Goal: Register for event/course

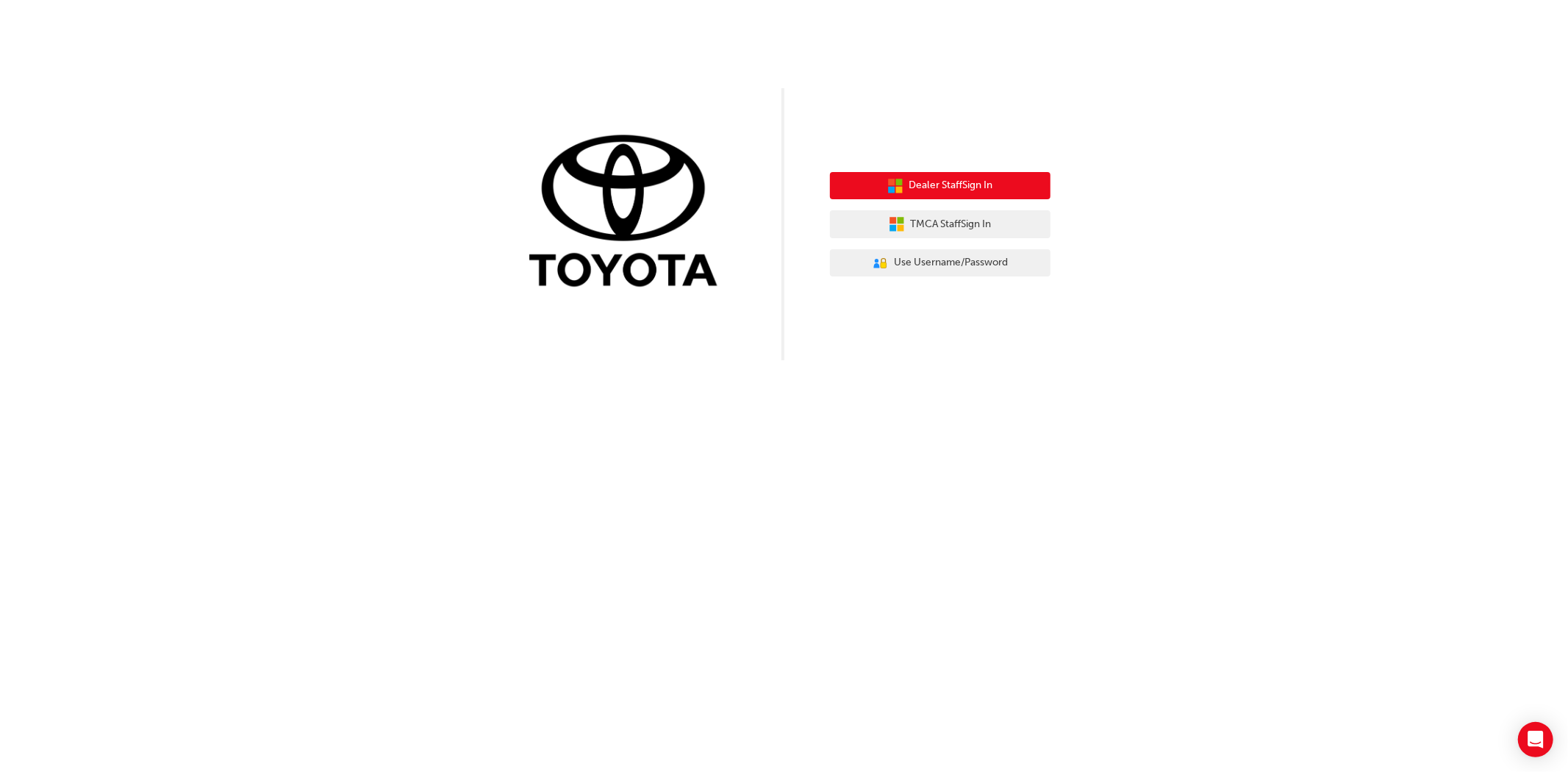
click at [961, 188] on span "Dealer Staff Sign In" at bounding box center [952, 185] width 84 height 17
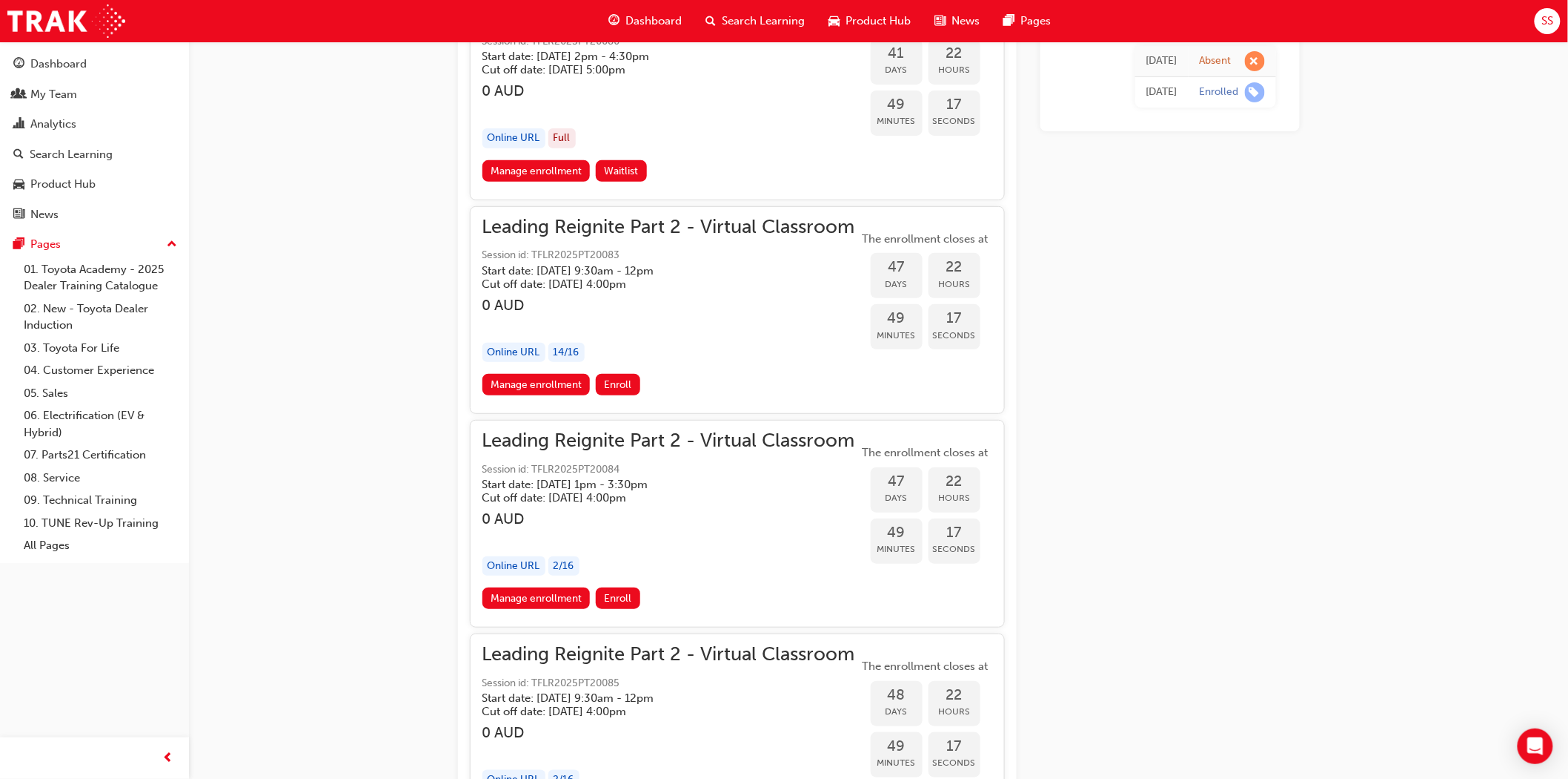
scroll to position [9652, 0]
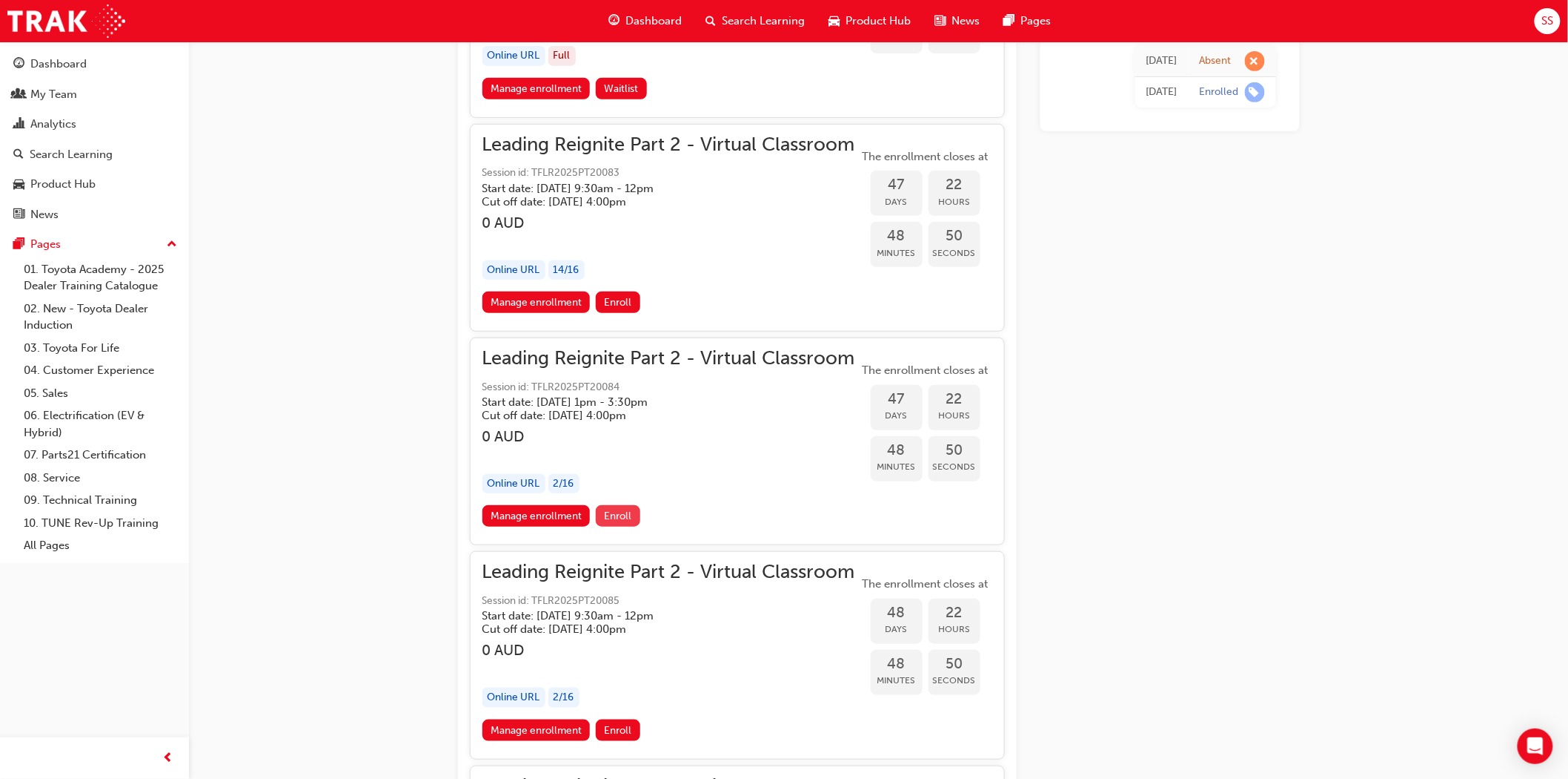
click at [625, 509] on span "Enroll" at bounding box center [618, 515] width 27 height 13
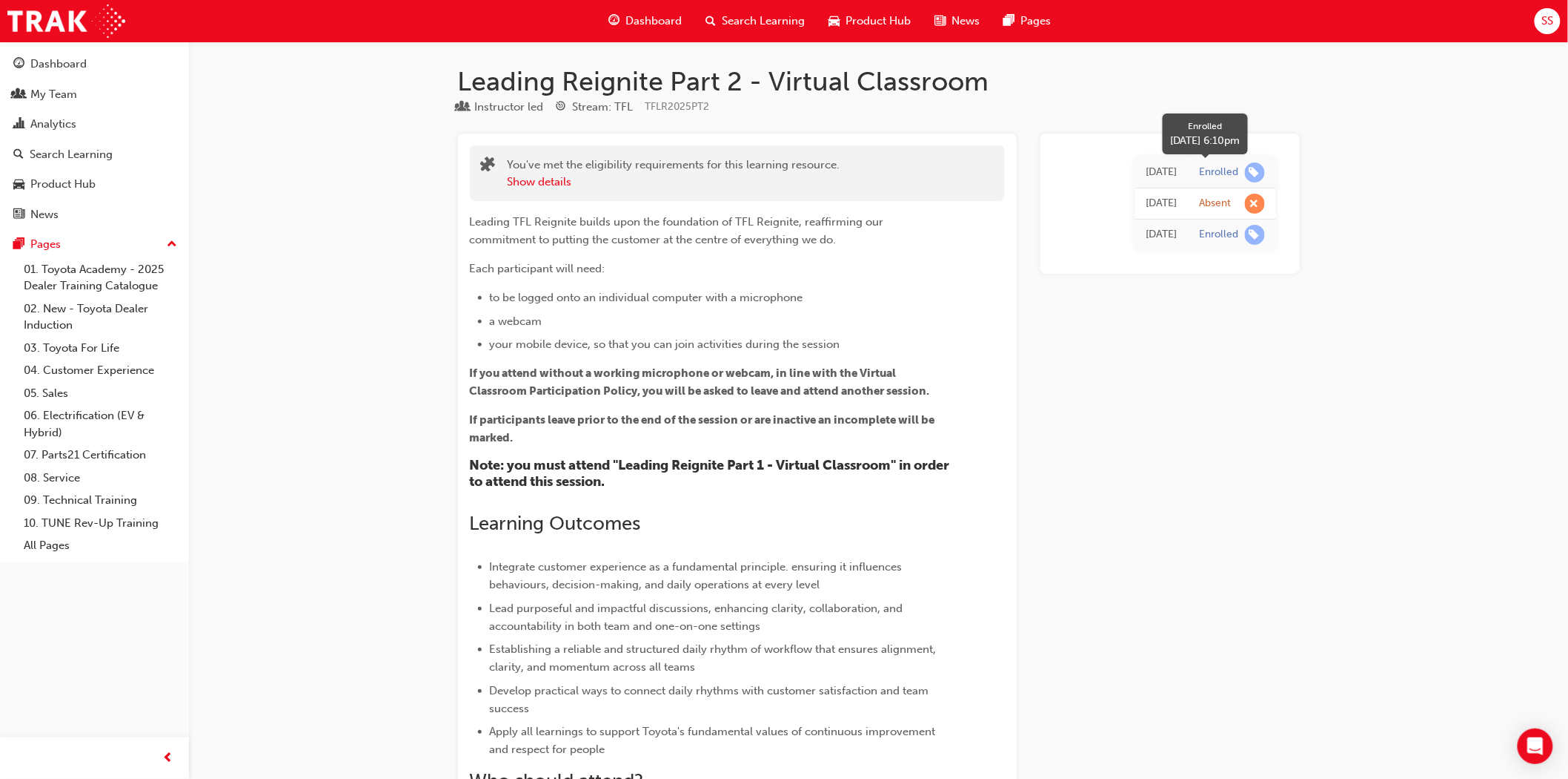
click at [1250, 172] on span "learningRecordVerb_ENROLL-icon" at bounding box center [1255, 173] width 20 height 20
click at [1217, 173] on div "Enrolled" at bounding box center [1220, 173] width 39 height 14
click at [1147, 175] on div "Today" at bounding box center [1162, 173] width 31 height 17
click at [642, 17] on span "Dashboard" at bounding box center [654, 21] width 57 height 17
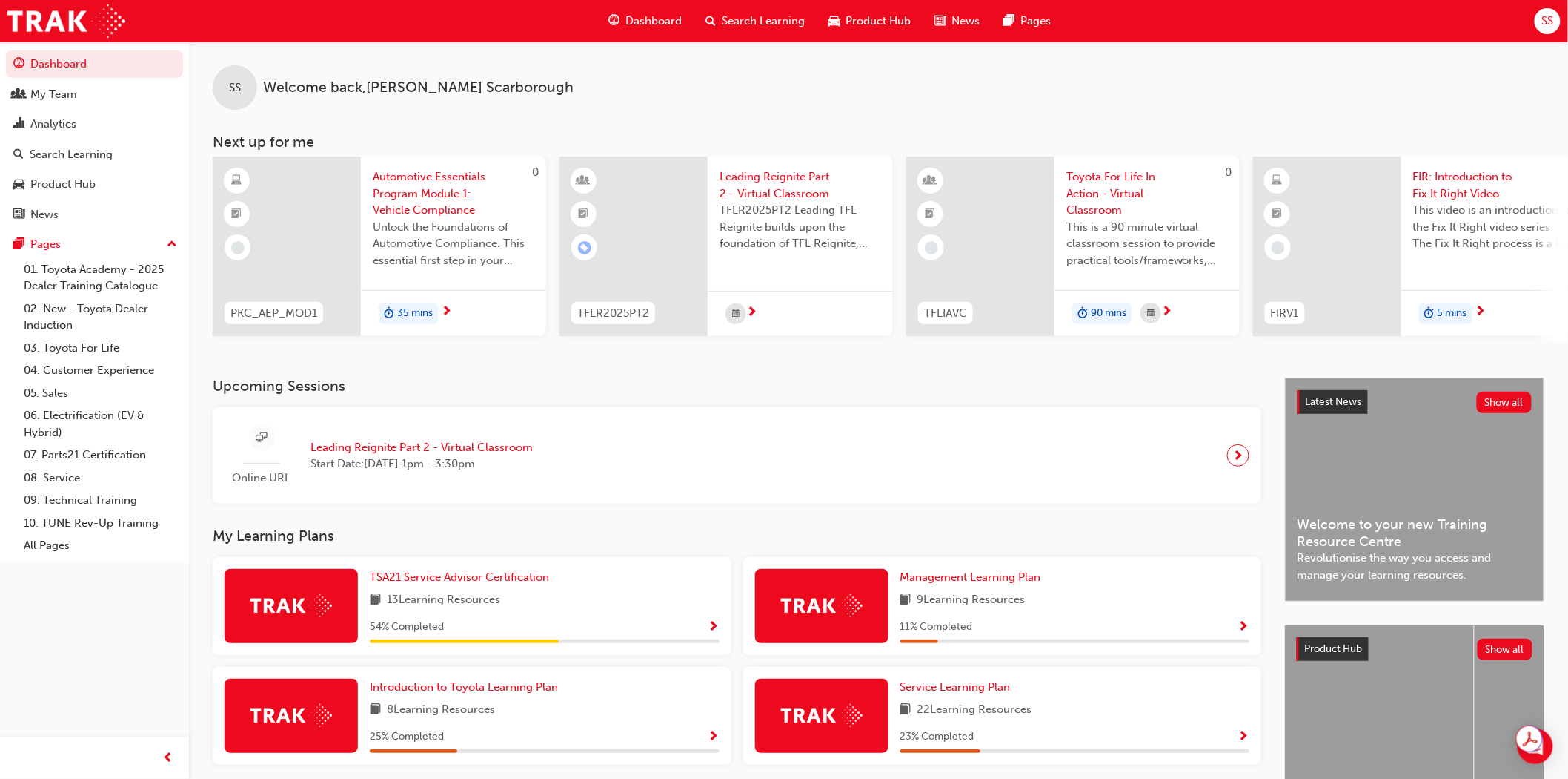
click at [505, 472] on span "Start Date: Wed 8 Oct 2025 , 1pm - 3:30pm" at bounding box center [421, 464] width 222 height 17
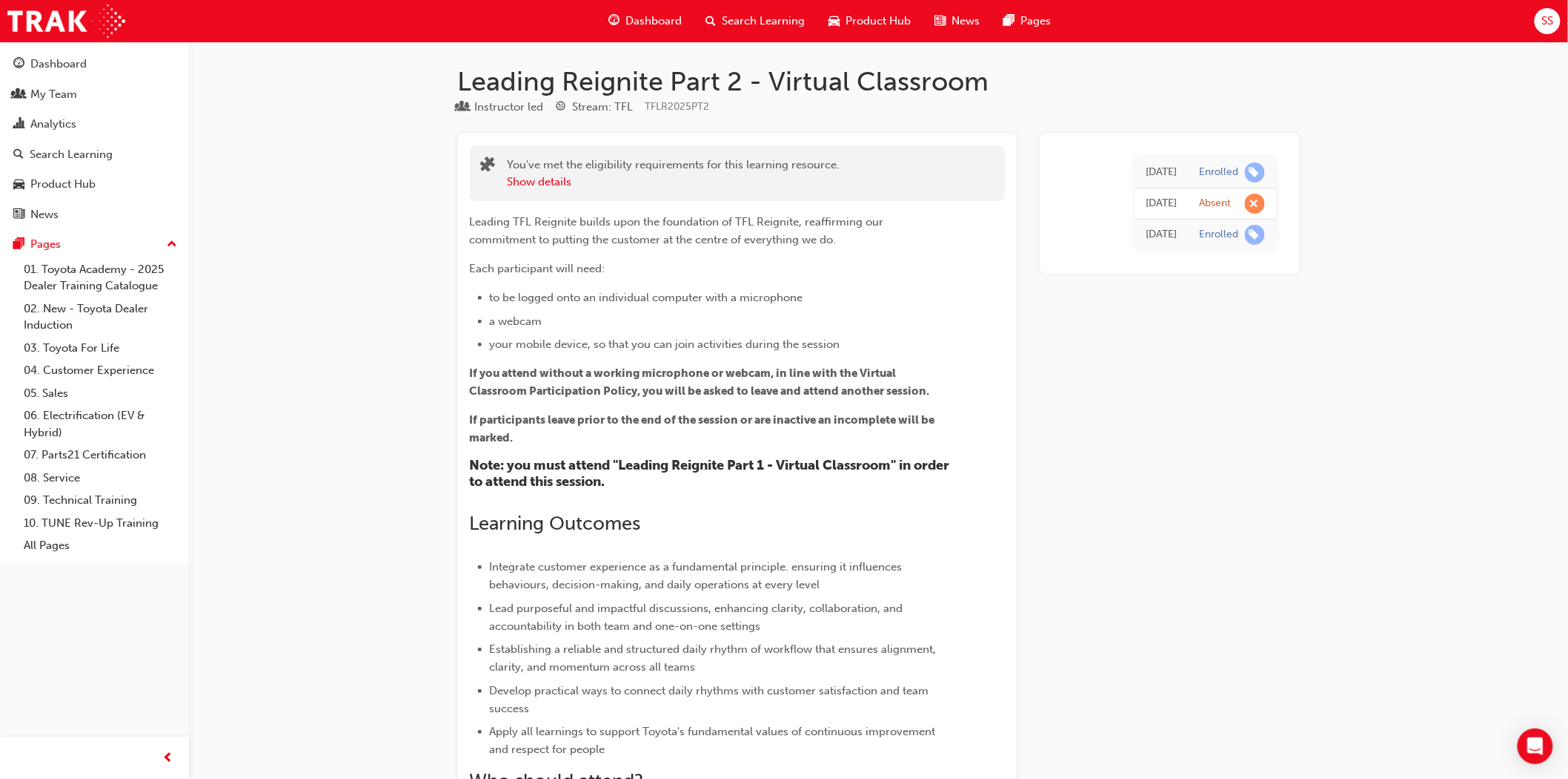
click at [641, 21] on span "Dashboard" at bounding box center [654, 21] width 57 height 17
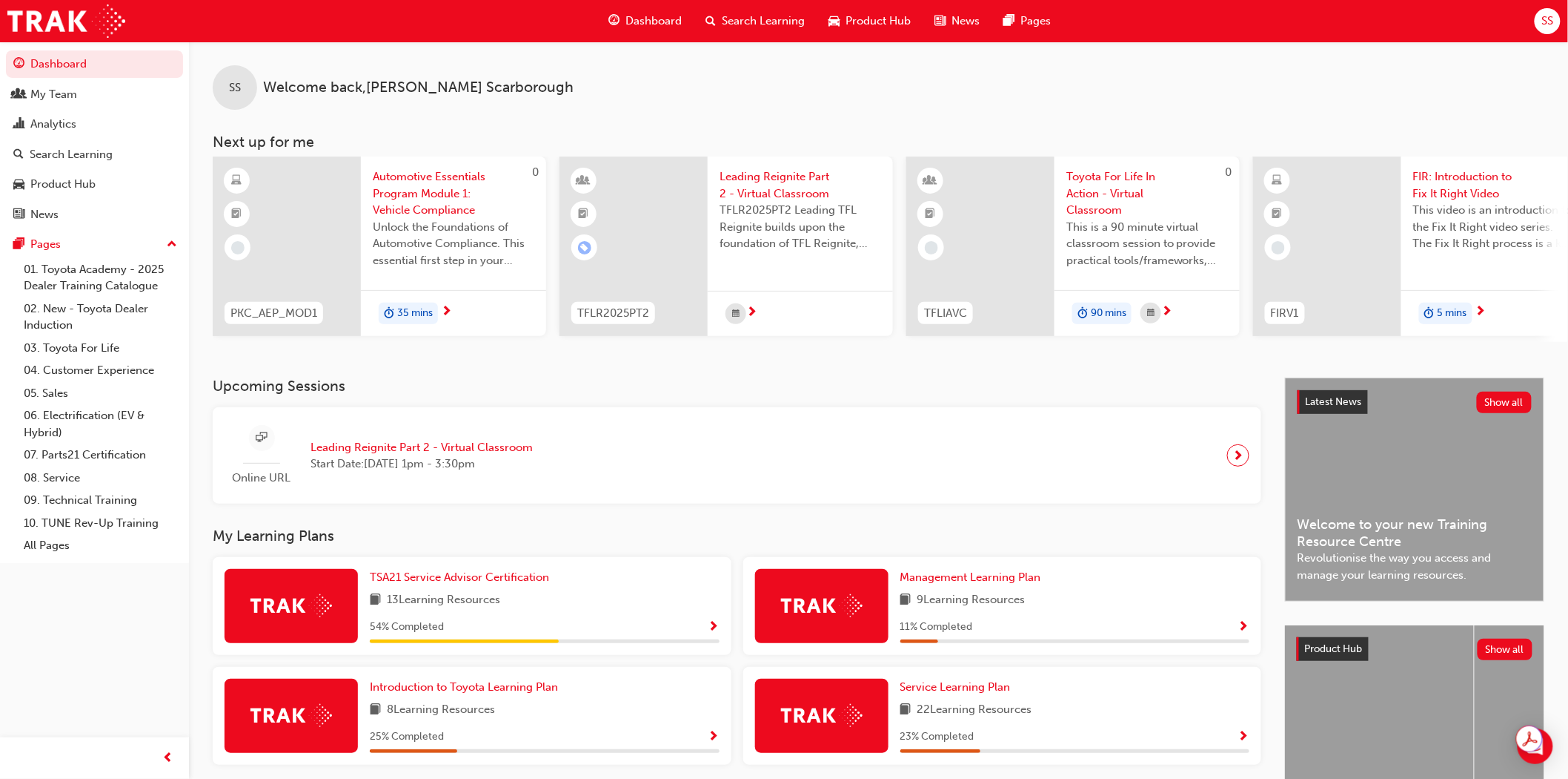
click at [1551, 19] on span "SS" at bounding box center [1548, 21] width 12 height 17
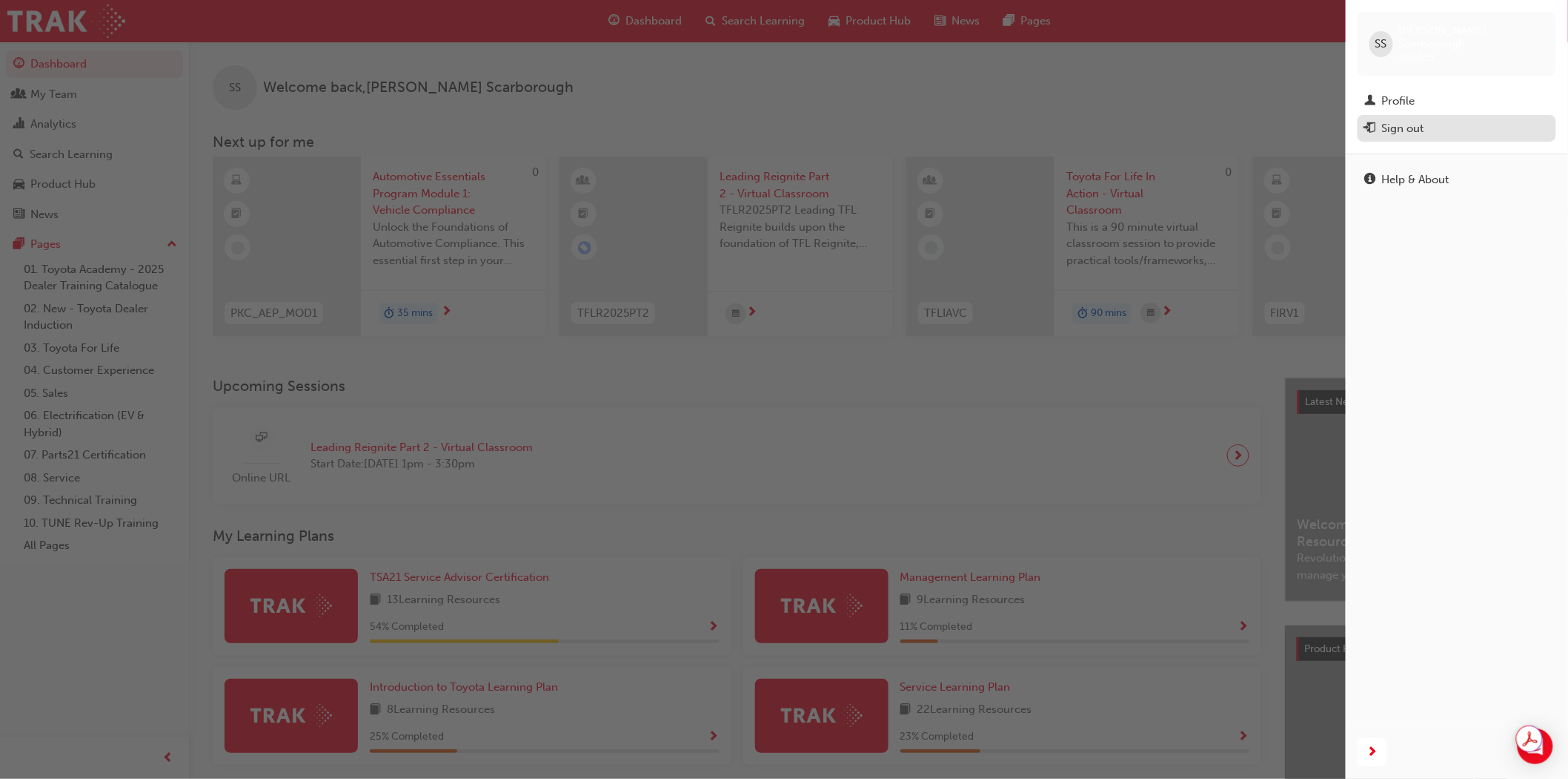
click at [1407, 120] on div "Sign out" at bounding box center [1403, 129] width 42 height 17
